Goal: Check status: Check status

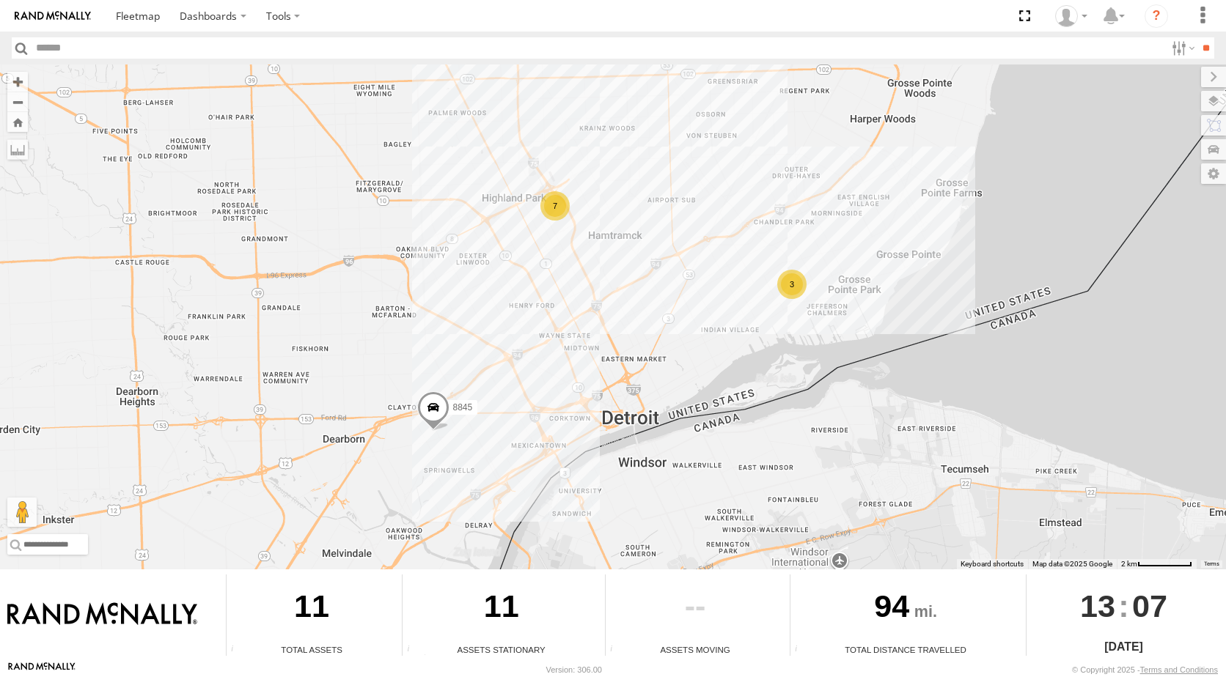
click at [805, 287] on div "3" at bounding box center [791, 284] width 29 height 29
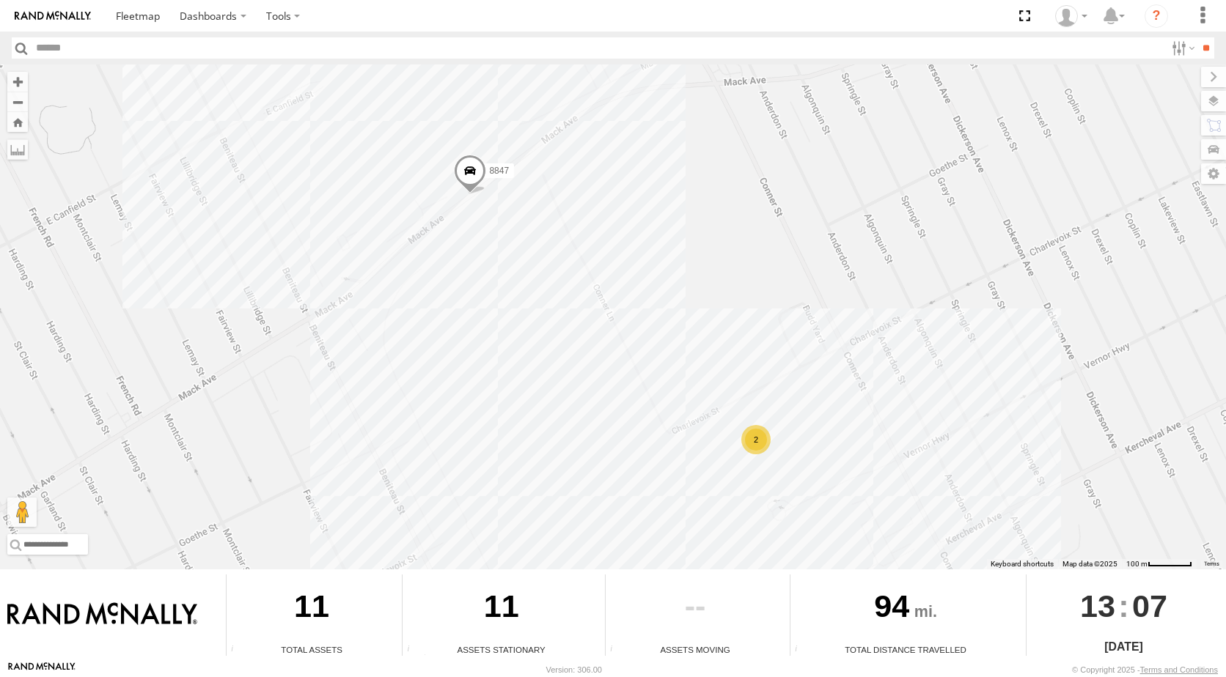
click at [765, 432] on div "2" at bounding box center [755, 439] width 29 height 29
